Goal: Information Seeking & Learning: Check status

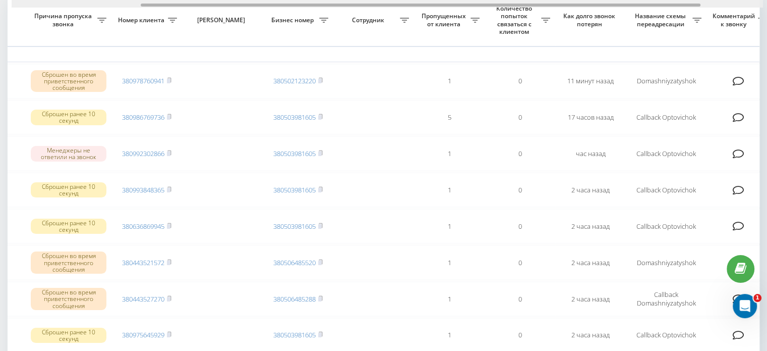
scroll to position [75, 0]
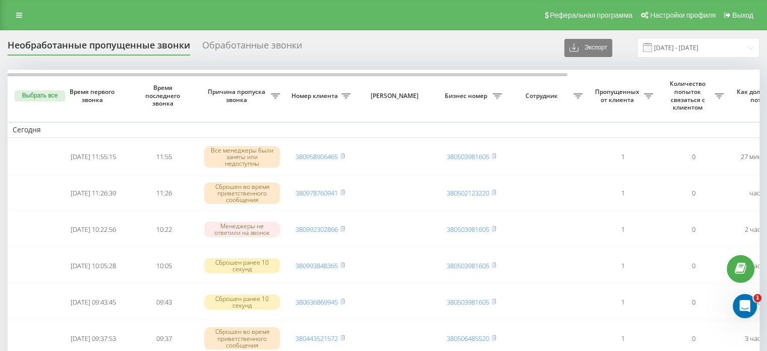
click at [16, 7] on div "Реферальная программа Настройки профиля Выход" at bounding box center [383, 15] width 767 height 30
click at [15, 16] on link at bounding box center [19, 15] width 18 height 14
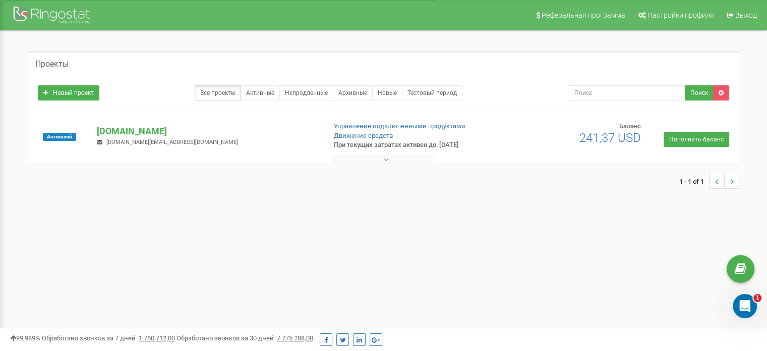
click at [379, 158] on button at bounding box center [383, 159] width 101 height 8
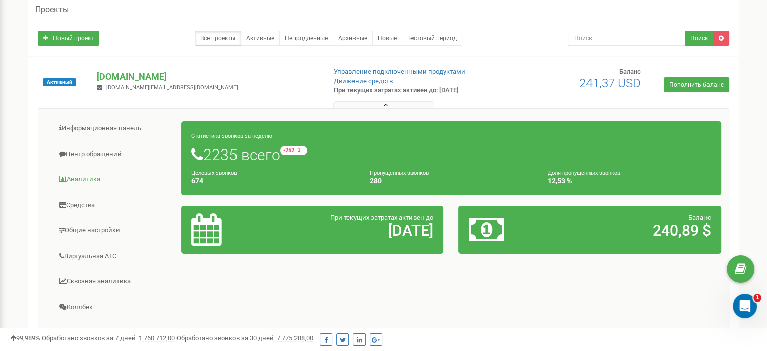
scroll to position [50, 0]
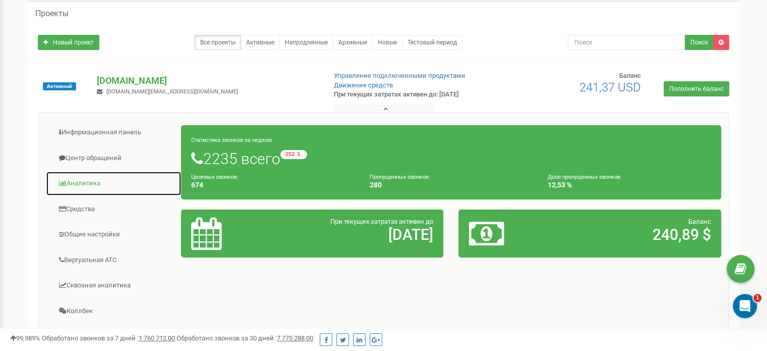
click at [94, 188] on link "Аналитика" at bounding box center [114, 183] width 136 height 25
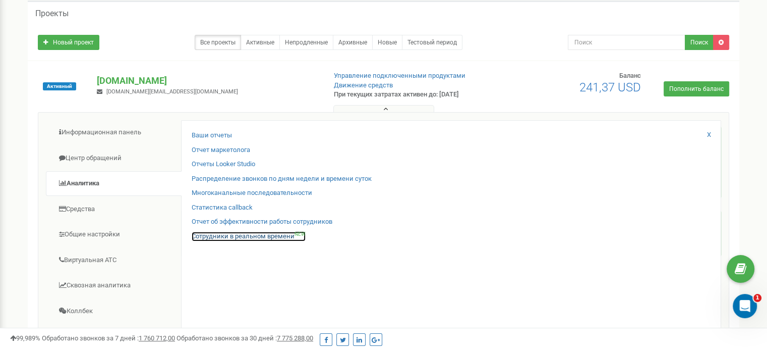
click at [233, 236] on link "Сотрудники в реальном времени NEW" at bounding box center [249, 237] width 114 height 10
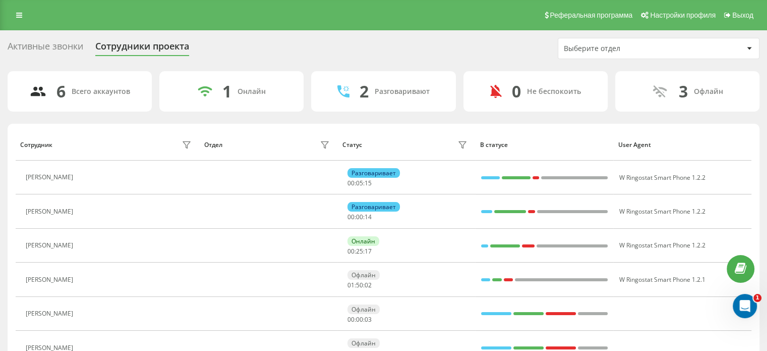
click at [59, 45] on div "Активные звонки" at bounding box center [46, 49] width 76 height 16
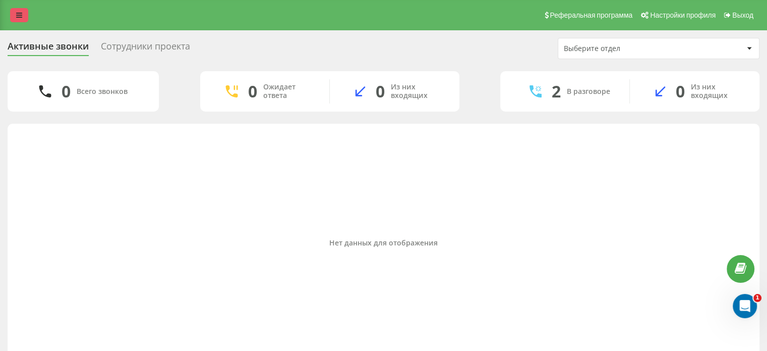
click at [13, 15] on link at bounding box center [19, 15] width 18 height 14
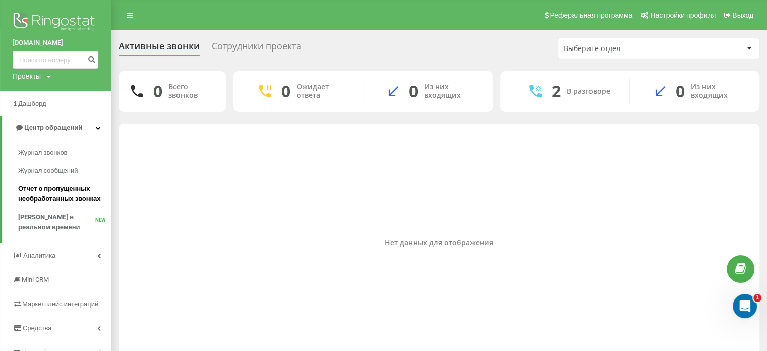
click at [65, 193] on span "Отчет о пропущенных необработанных звонках" at bounding box center [62, 194] width 88 height 20
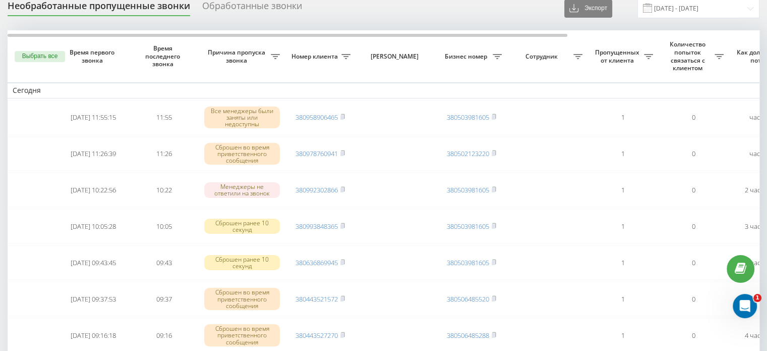
scroll to position [50, 0]
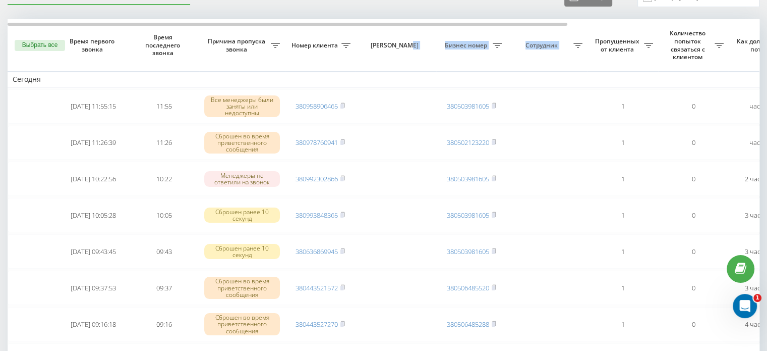
drag, startPoint x: 422, startPoint y: 21, endPoint x: 589, endPoint y: 21, distance: 167.5
click at [589, 21] on tr "Выбрать все Время первого звонка Время последнего звонка [PERSON_NAME] пропуска…" at bounding box center [512, 45] width 1009 height 52
drag, startPoint x: 436, startPoint y: 22, endPoint x: 548, endPoint y: 22, distance: 112.0
click at [548, 22] on tr "Выбрать все Время первого звонка Время последнего звонка [PERSON_NAME] пропуска…" at bounding box center [512, 45] width 1009 height 52
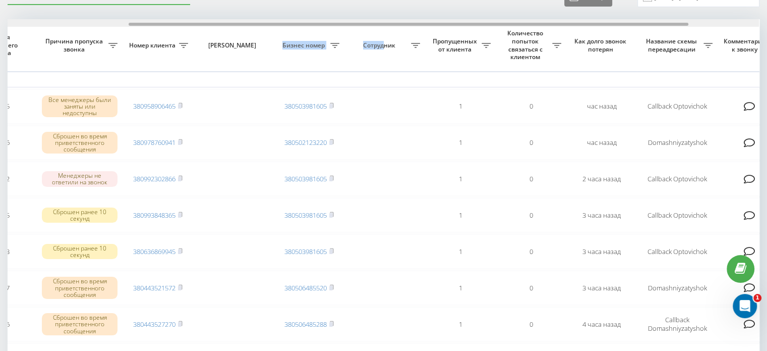
scroll to position [0, 165]
drag, startPoint x: 521, startPoint y: 24, endPoint x: 644, endPoint y: 22, distance: 123.1
click at [644, 22] on div at bounding box center [384, 23] width 752 height 8
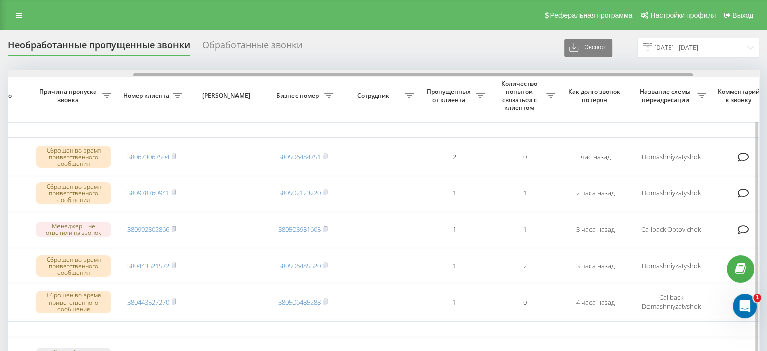
scroll to position [0, 164]
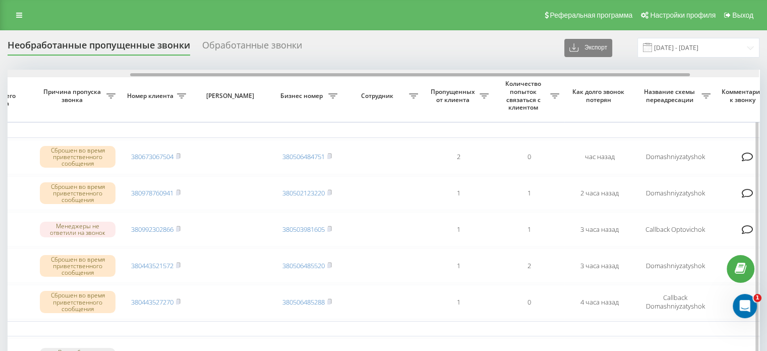
drag, startPoint x: 456, startPoint y: 73, endPoint x: 579, endPoint y: 80, distance: 122.8
